Goal: Task Accomplishment & Management: Complete application form

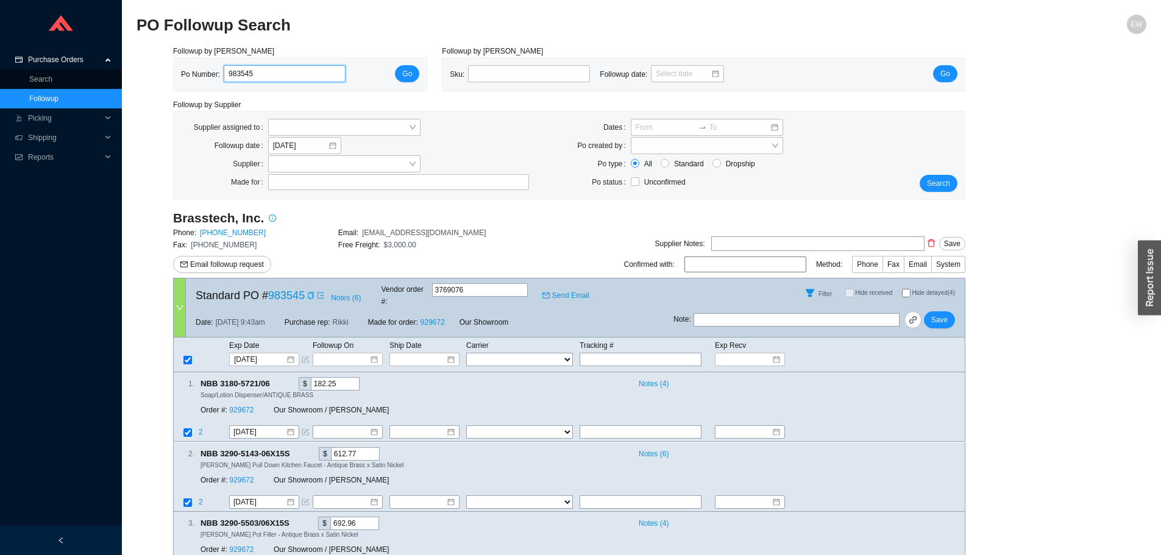
drag, startPoint x: 268, startPoint y: 79, endPoint x: 204, endPoint y: 82, distance: 63.5
click at [204, 82] on div "Po Number: 983545" at bounding box center [268, 74] width 174 height 18
paste input "987891"
type input "987891"
click button "Go" at bounding box center [407, 73] width 24 height 17
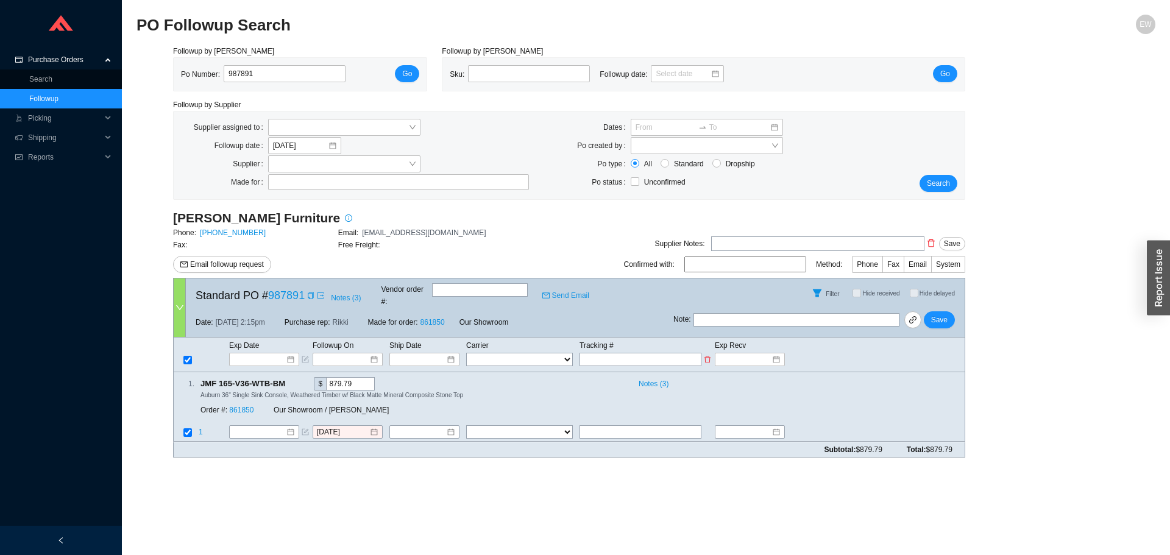
paste input "0408556167"
type input "0408556167"
click at [549, 353] on select "FedEx UPS ---------------- 2 Day Transportation INC A&B Freight A. [PERSON_NAME…" at bounding box center [519, 359] width 107 height 13
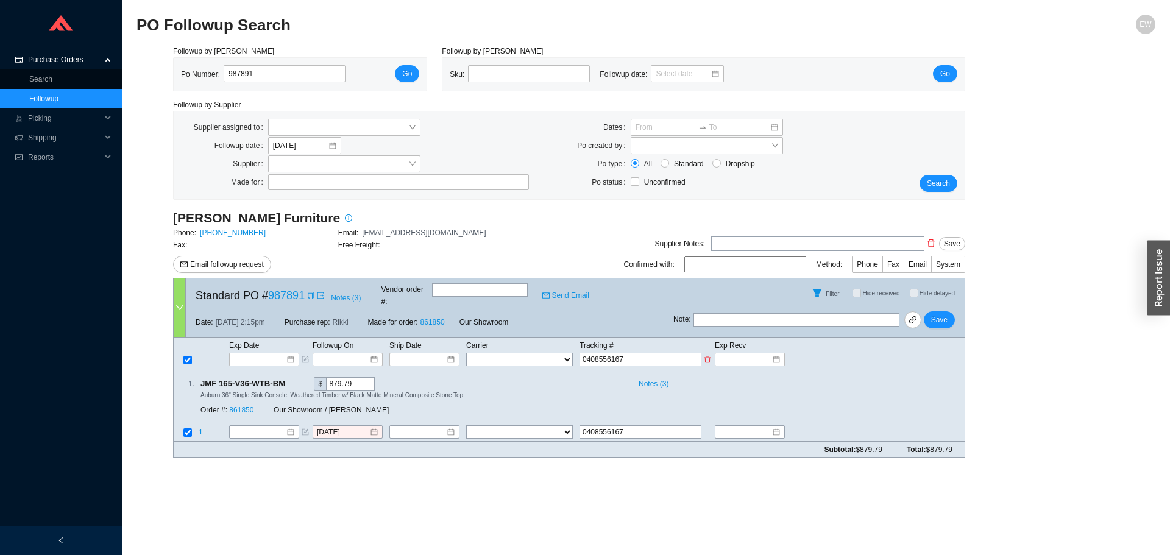
select select "10"
click at [466, 353] on select "FedEx UPS ---------------- 2 Day Transportation INC A&B Freight A. [PERSON_NAME…" at bounding box center [519, 359] width 107 height 13
select select "10"
click at [418, 354] on input at bounding box center [420, 360] width 52 height 12
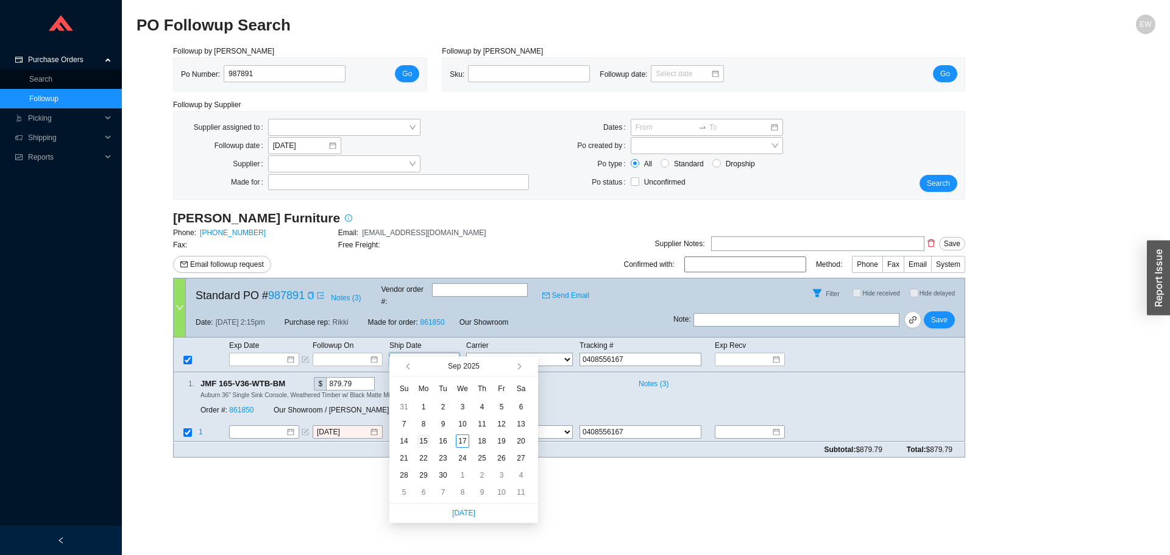
type input "[DATE]"
click at [423, 447] on div "15" at bounding box center [423, 441] width 13 height 13
type input "[DATE]"
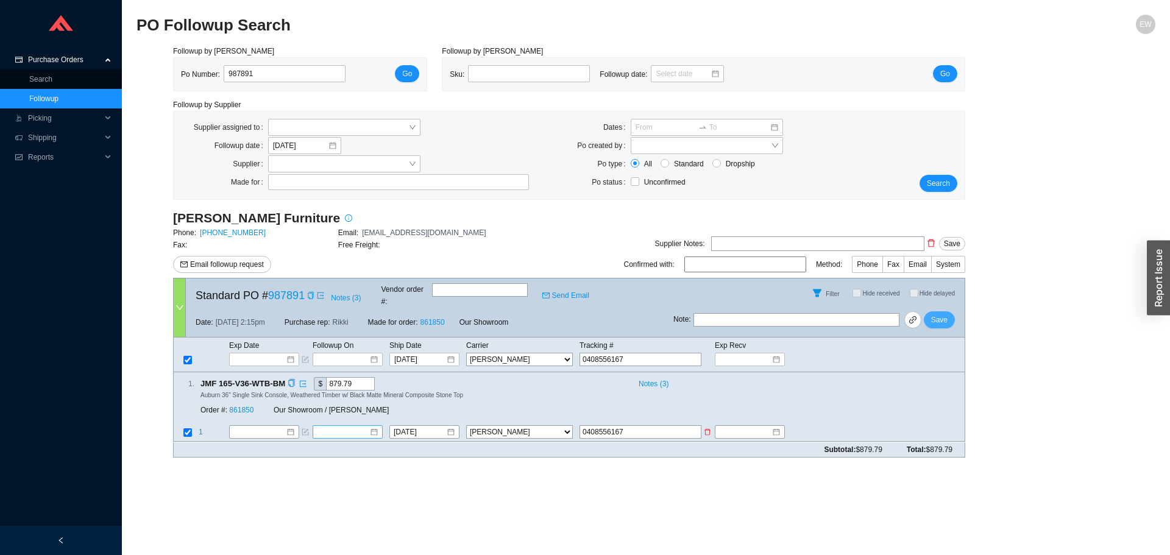
click at [944, 314] on span "Save" at bounding box center [939, 320] width 16 height 12
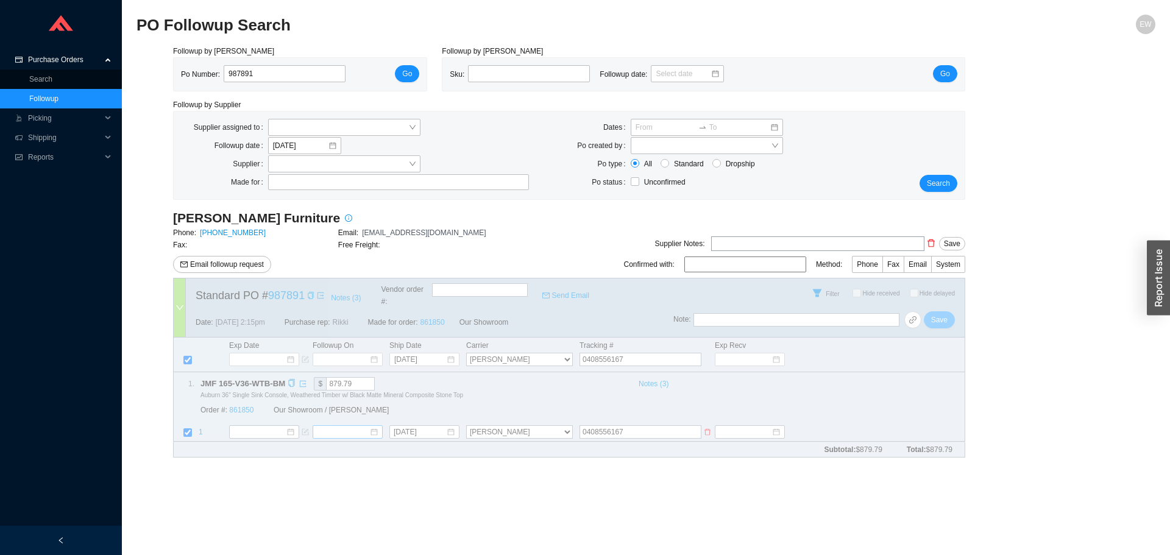
select select "10"
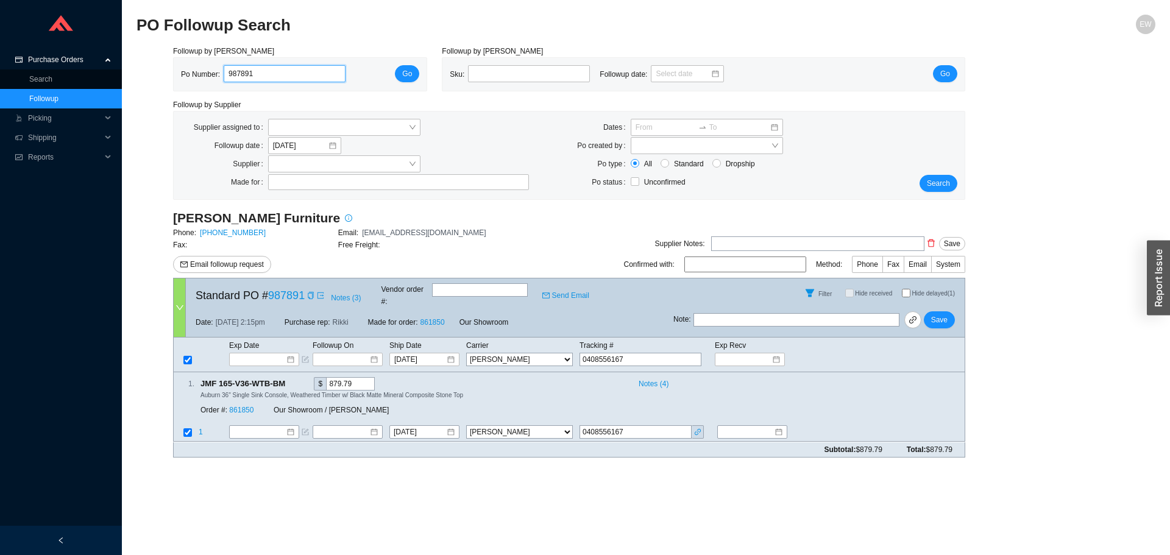
drag, startPoint x: 266, startPoint y: 79, endPoint x: 172, endPoint y: 66, distance: 95.3
click at [174, 66] on div "Po Number: 987891 Go" at bounding box center [300, 74] width 253 height 33
paste input "988272"
type input "988272"
click button "Go" at bounding box center [407, 73] width 24 height 17
